Goal: Task Accomplishment & Management: Manage account settings

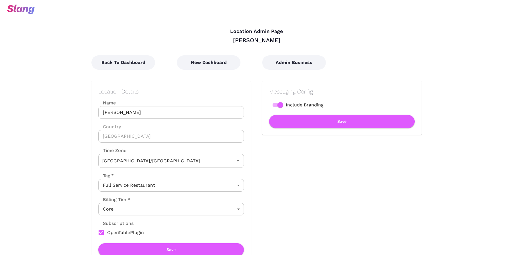
type input "Australian EST ([GEOGRAPHIC_DATA])"
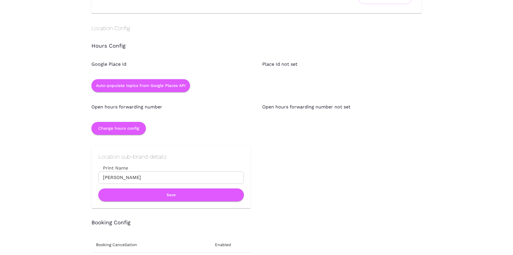
scroll to position [501, 0]
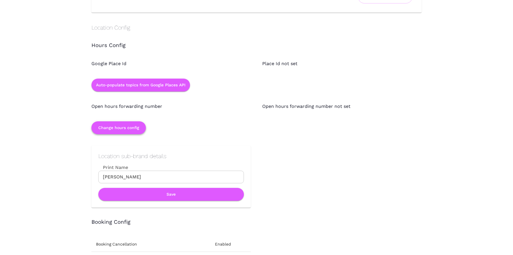
click at [128, 128] on button "Change hours config" at bounding box center [118, 127] width 54 height 13
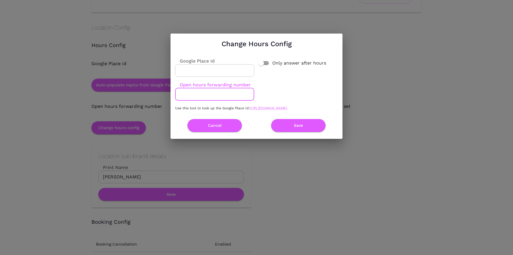
click at [198, 90] on input "Open hours forwarding number" at bounding box center [214, 94] width 79 height 13
click at [198, 67] on input "Google Place Id" at bounding box center [214, 70] width 79 height 13
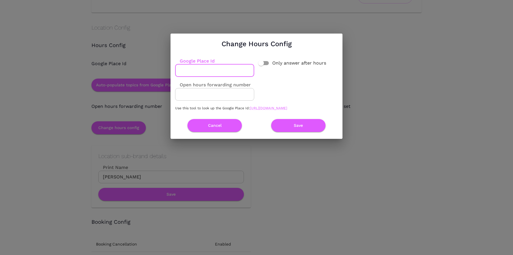
paste input "ChIJZUeIv6FC1moRDgU0kg7V02A"
type input "ChIJZUeIv6FC1moRDgU0kg7V02A"
click at [300, 132] on button "Save" at bounding box center [298, 125] width 54 height 13
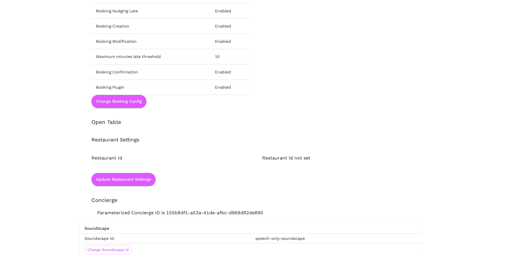
scroll to position [766, 0]
